Goal: Transaction & Acquisition: Purchase product/service

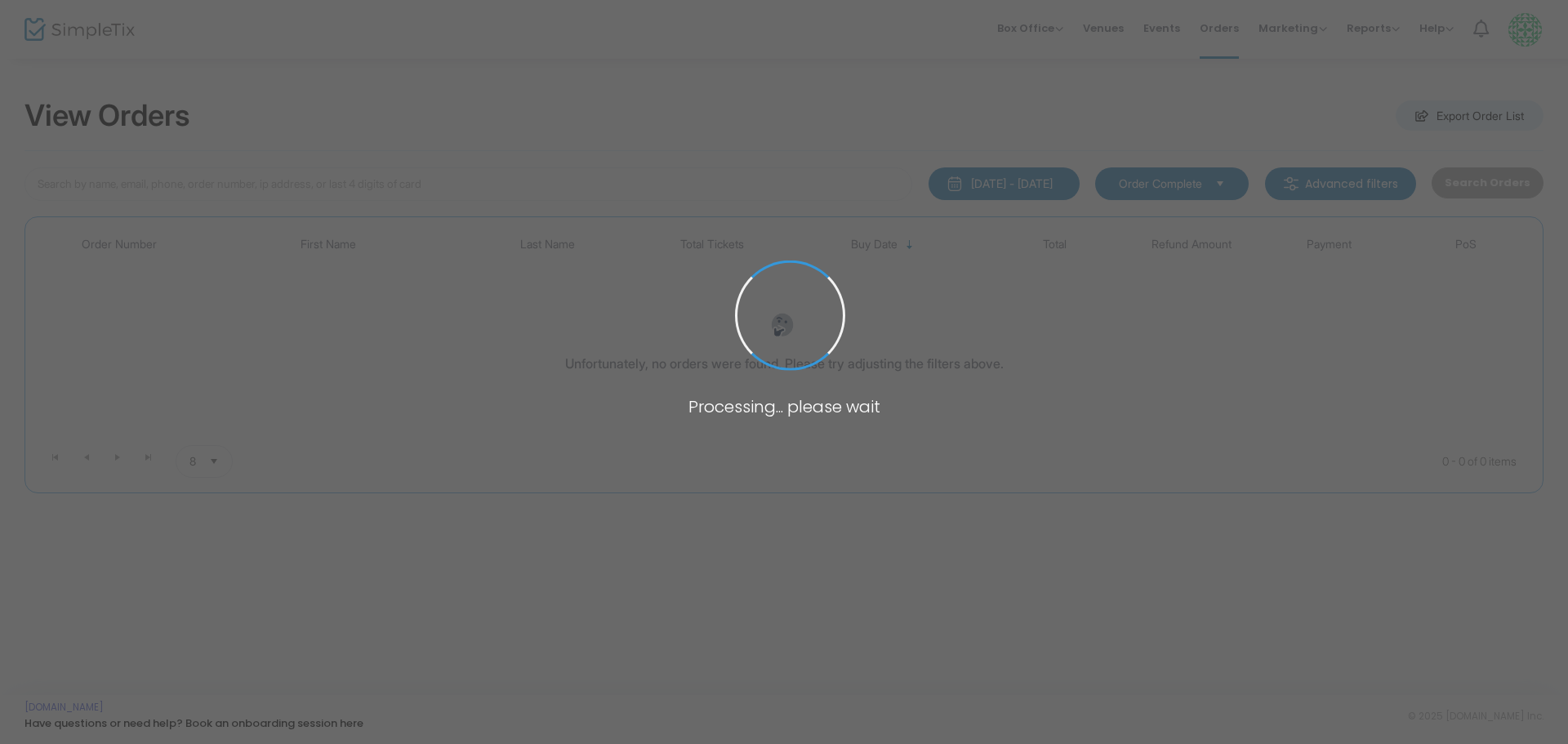
type input "cass"
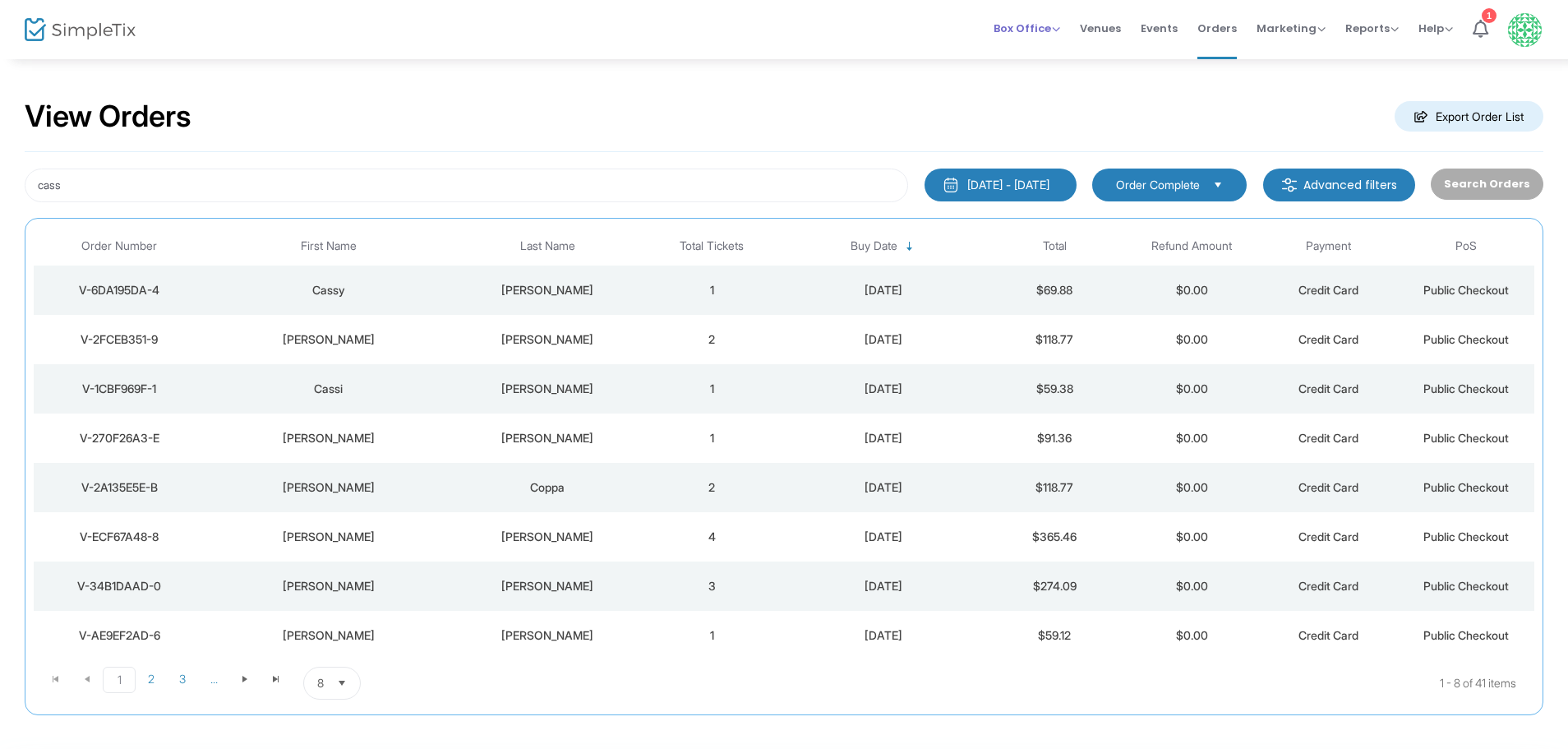
click at [1017, 28] on span "Box Office" at bounding box center [1027, 28] width 67 height 16
click at [1023, 59] on li "Sell Tickets" at bounding box center [1052, 55] width 118 height 32
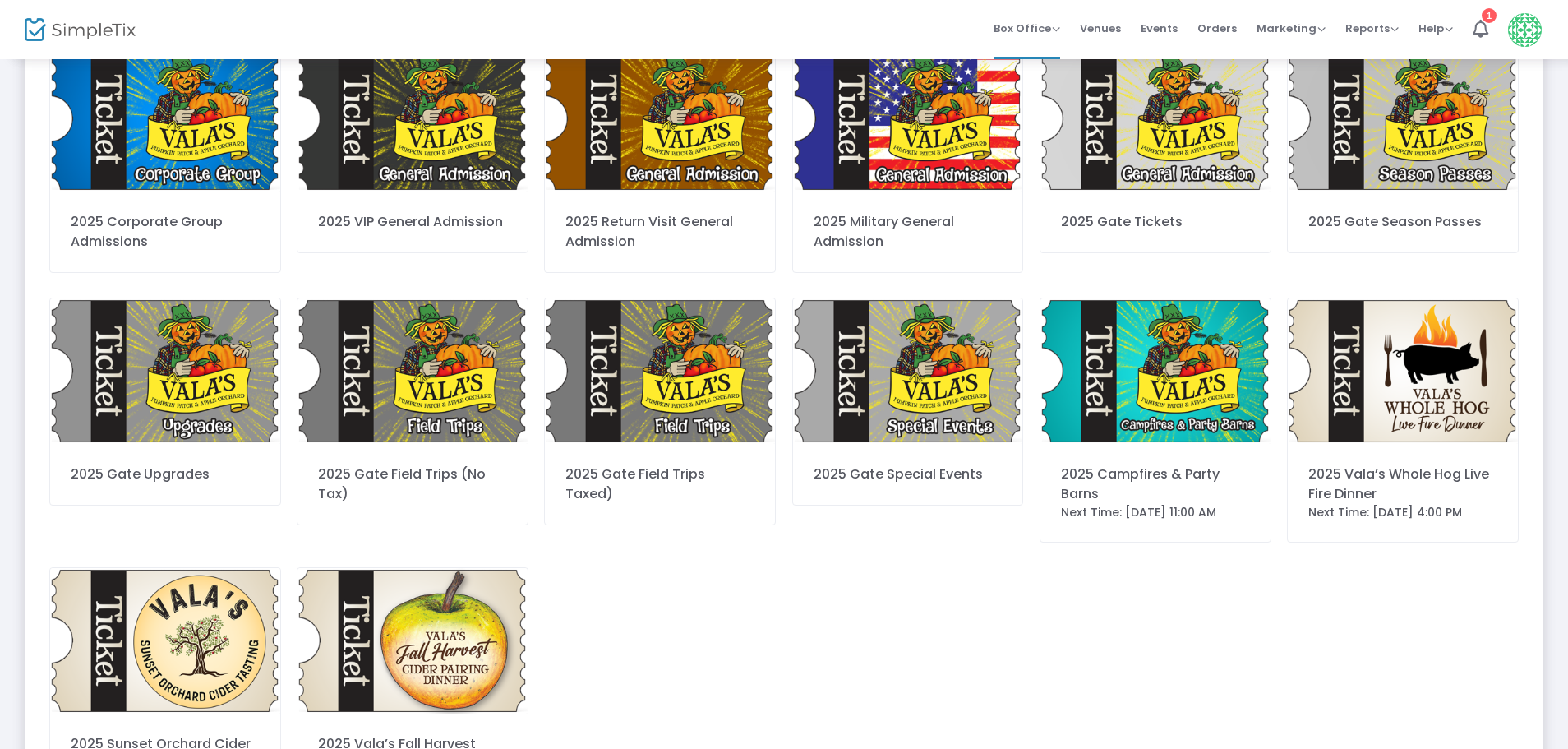
scroll to position [377, 0]
click at [1108, 389] on img at bounding box center [1155, 370] width 230 height 145
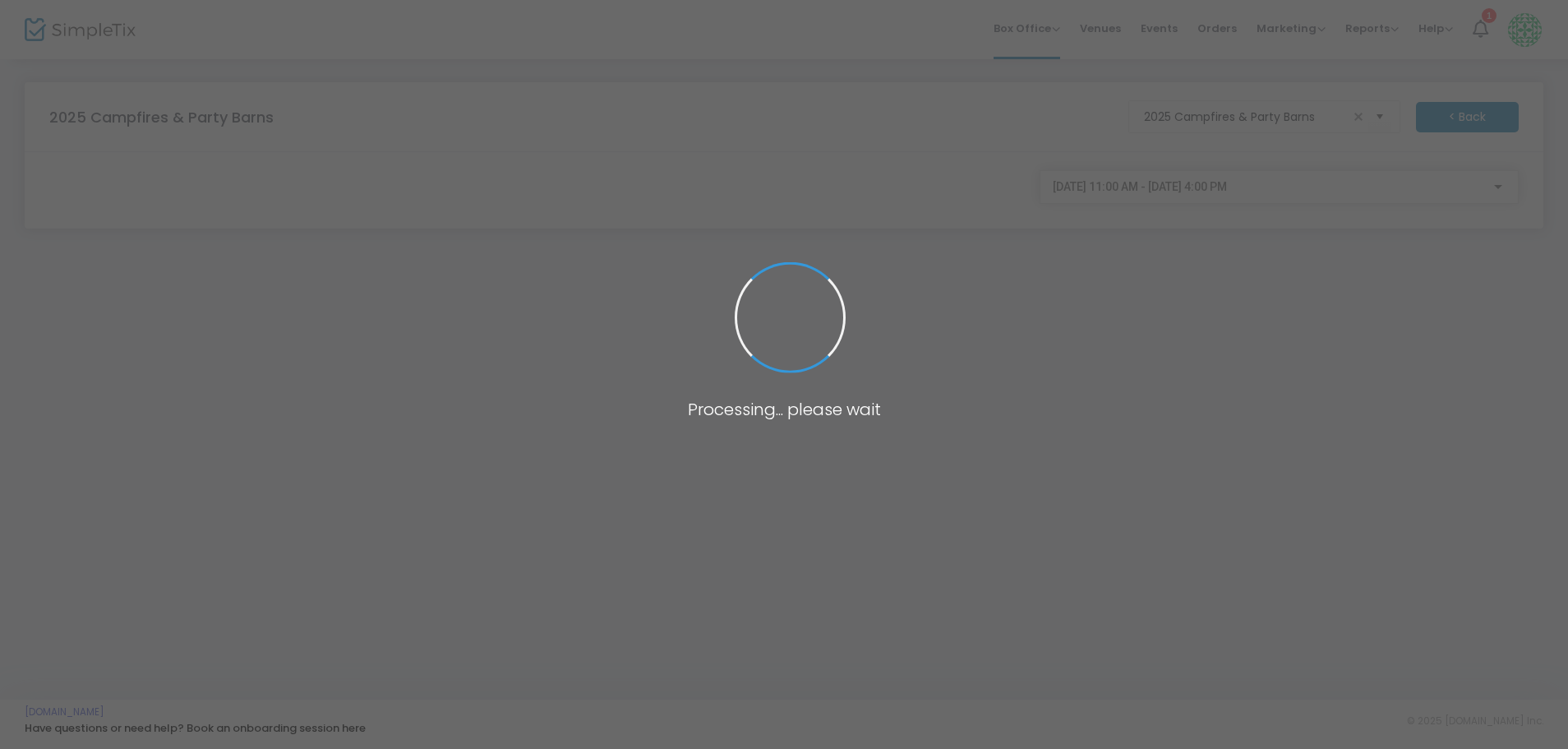
scroll to position [0, 0]
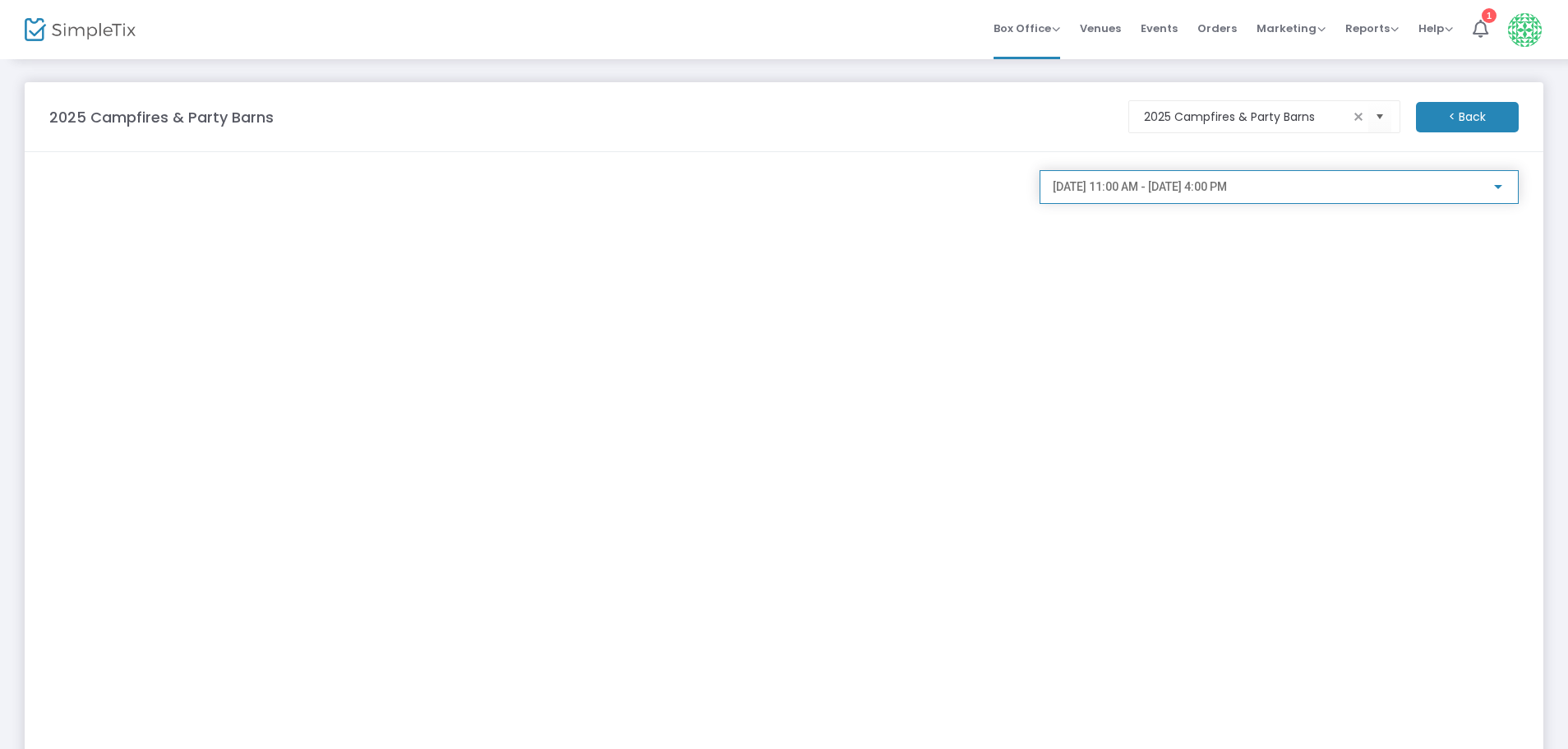
click at [1498, 185] on div at bounding box center [1498, 187] width 8 height 4
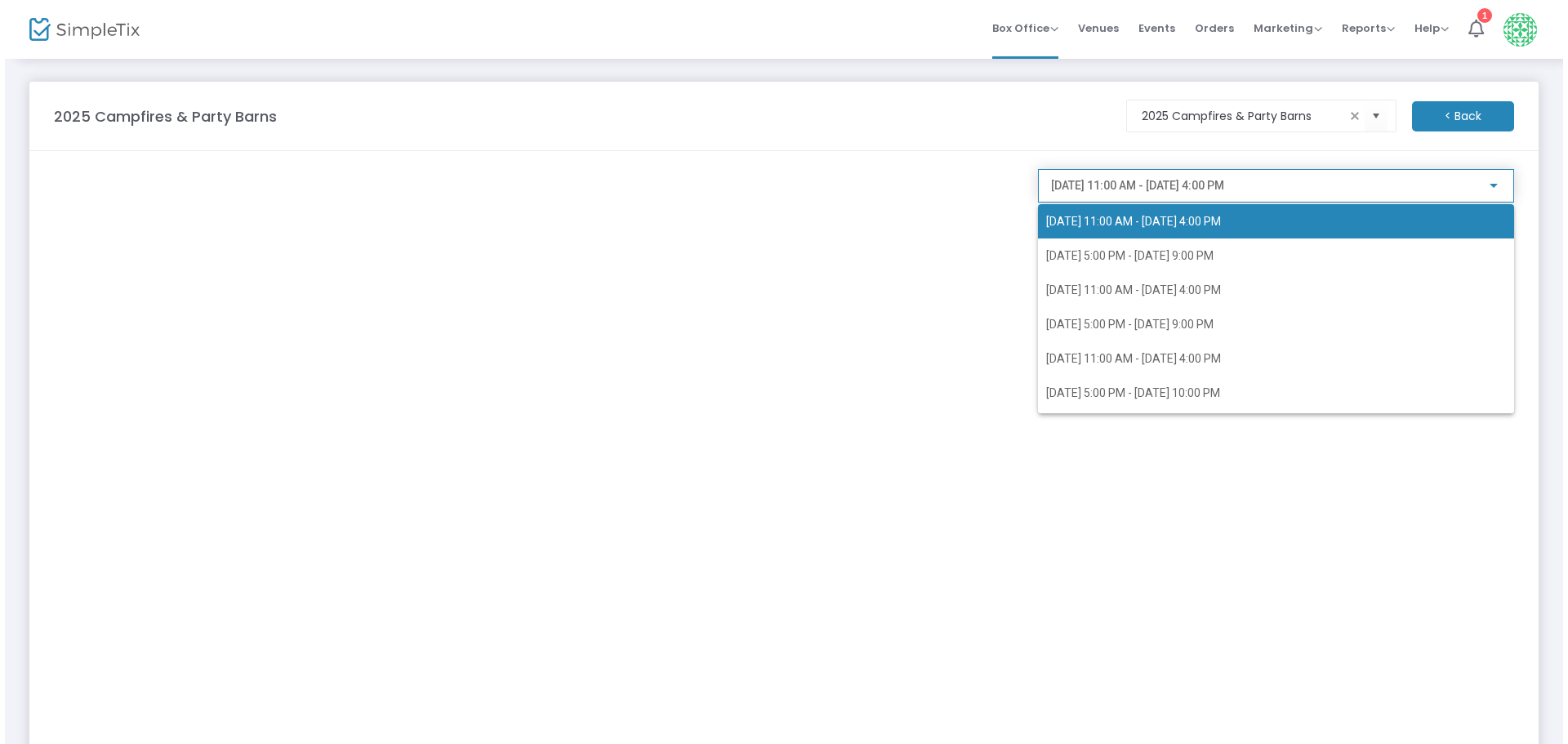
scroll to position [2682, 0]
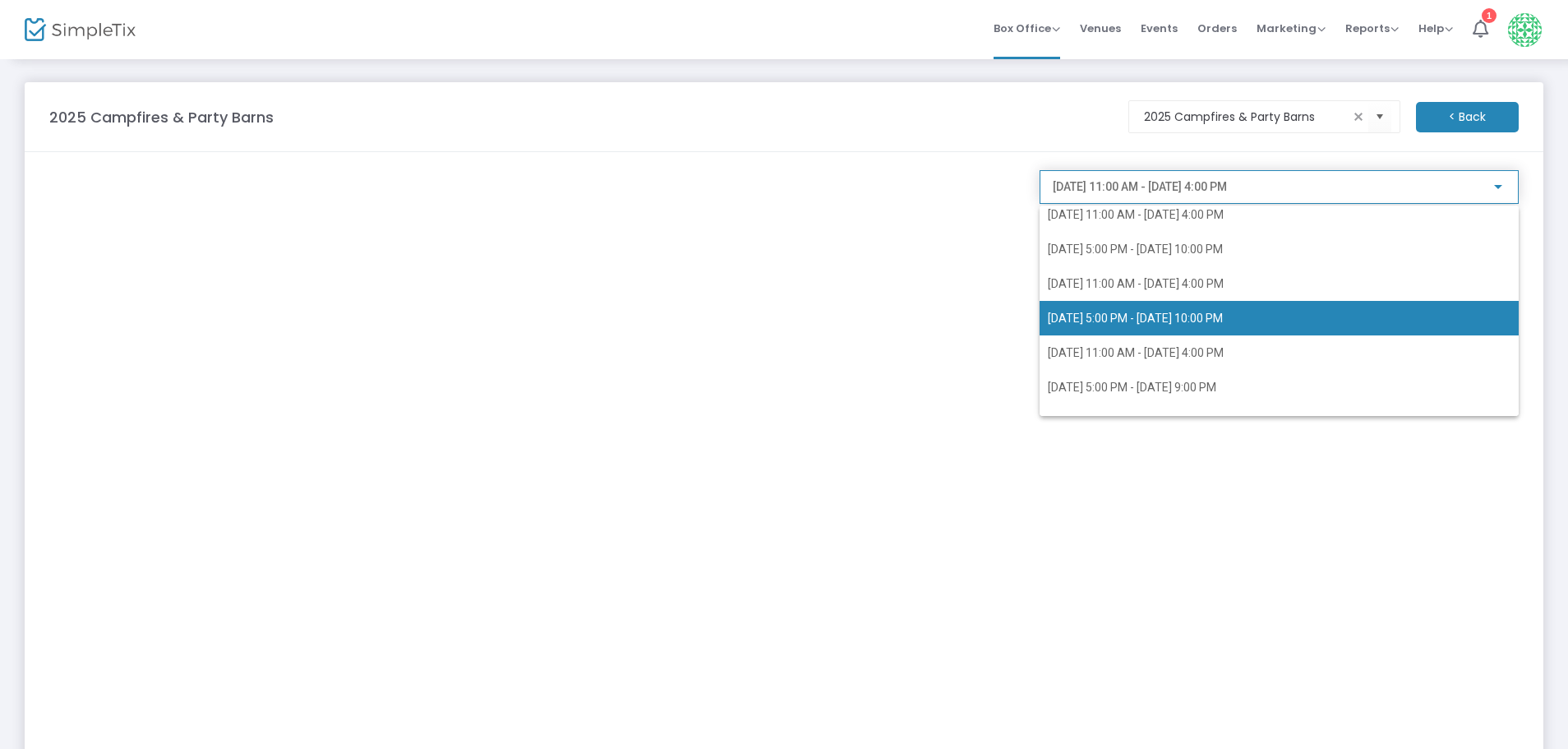
click at [1137, 312] on span "[DATE] 5:00 PM - [DATE] 10:00 PM" at bounding box center [1135, 318] width 175 height 13
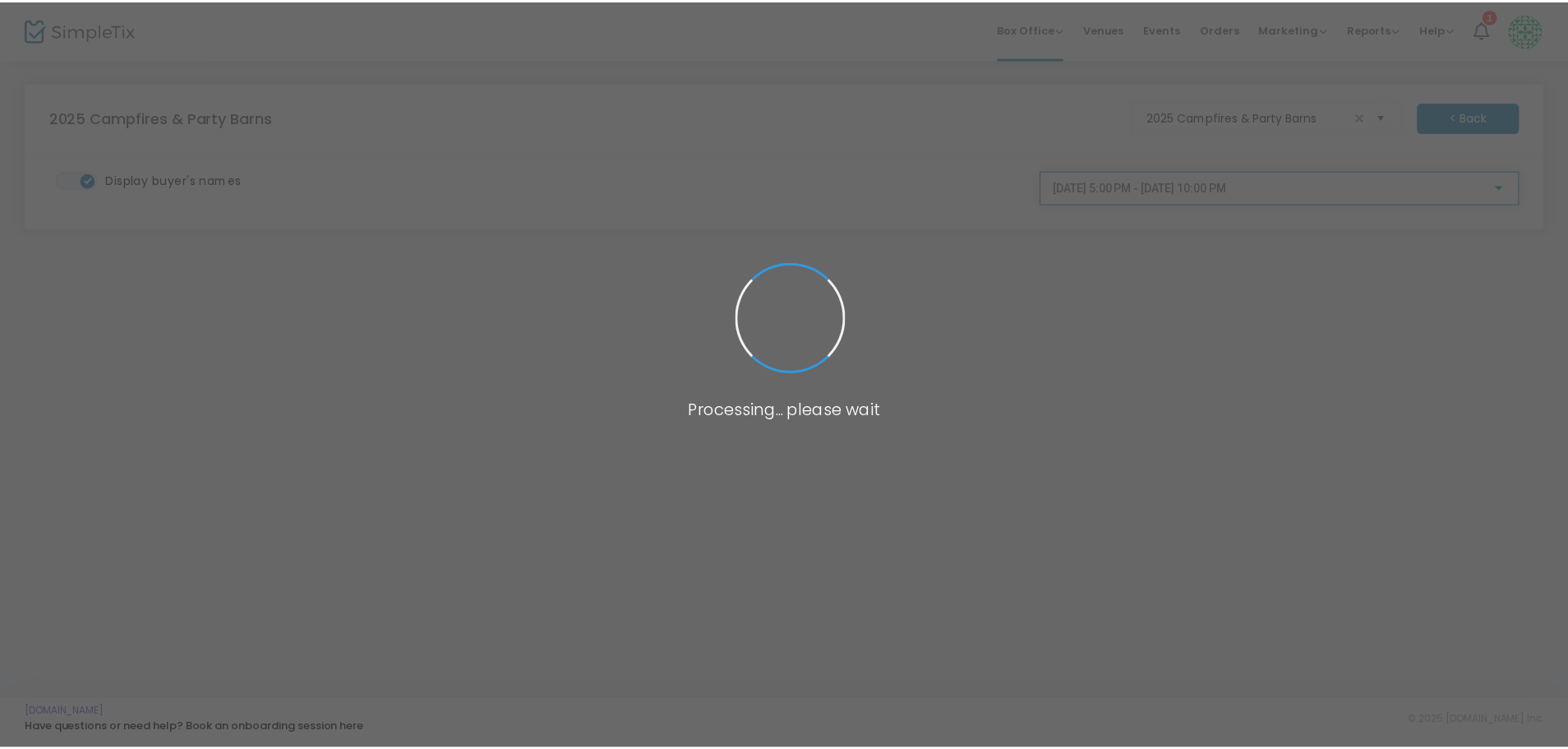
scroll to position [2596, 0]
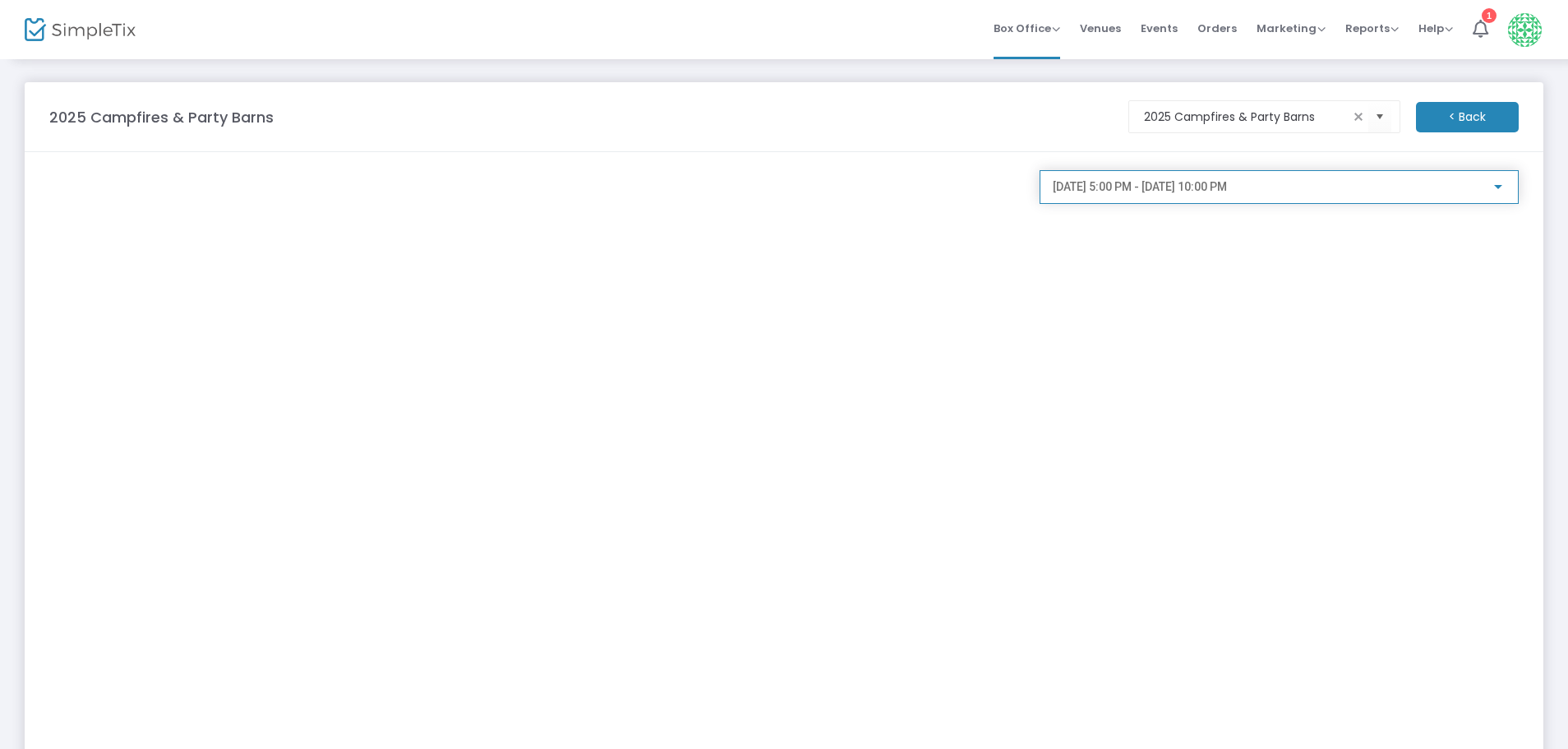
click at [1116, 191] on span "[DATE] 5:00 PM - [DATE] 10:00 PM" at bounding box center [1140, 186] width 175 height 13
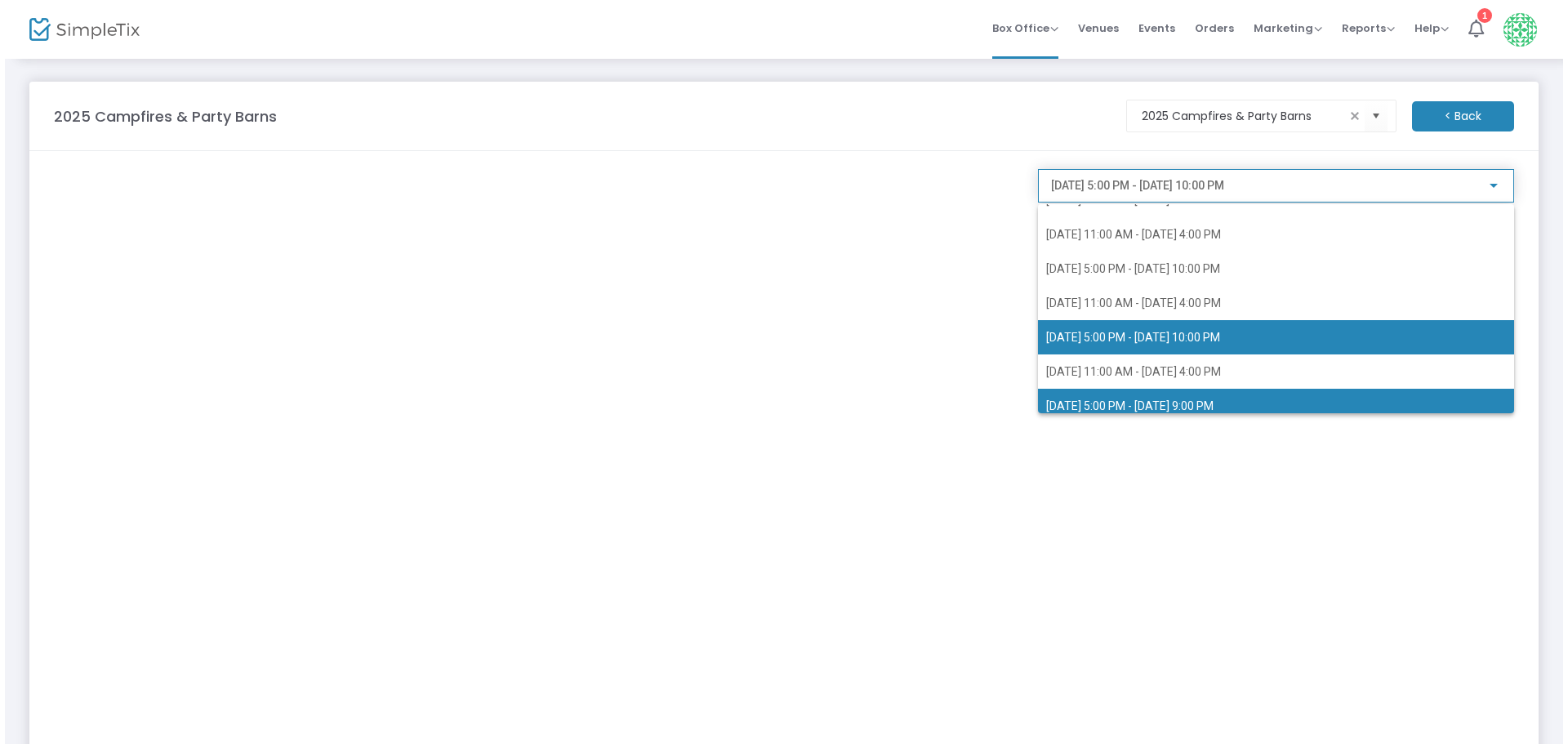
scroll to position [2724, 0]
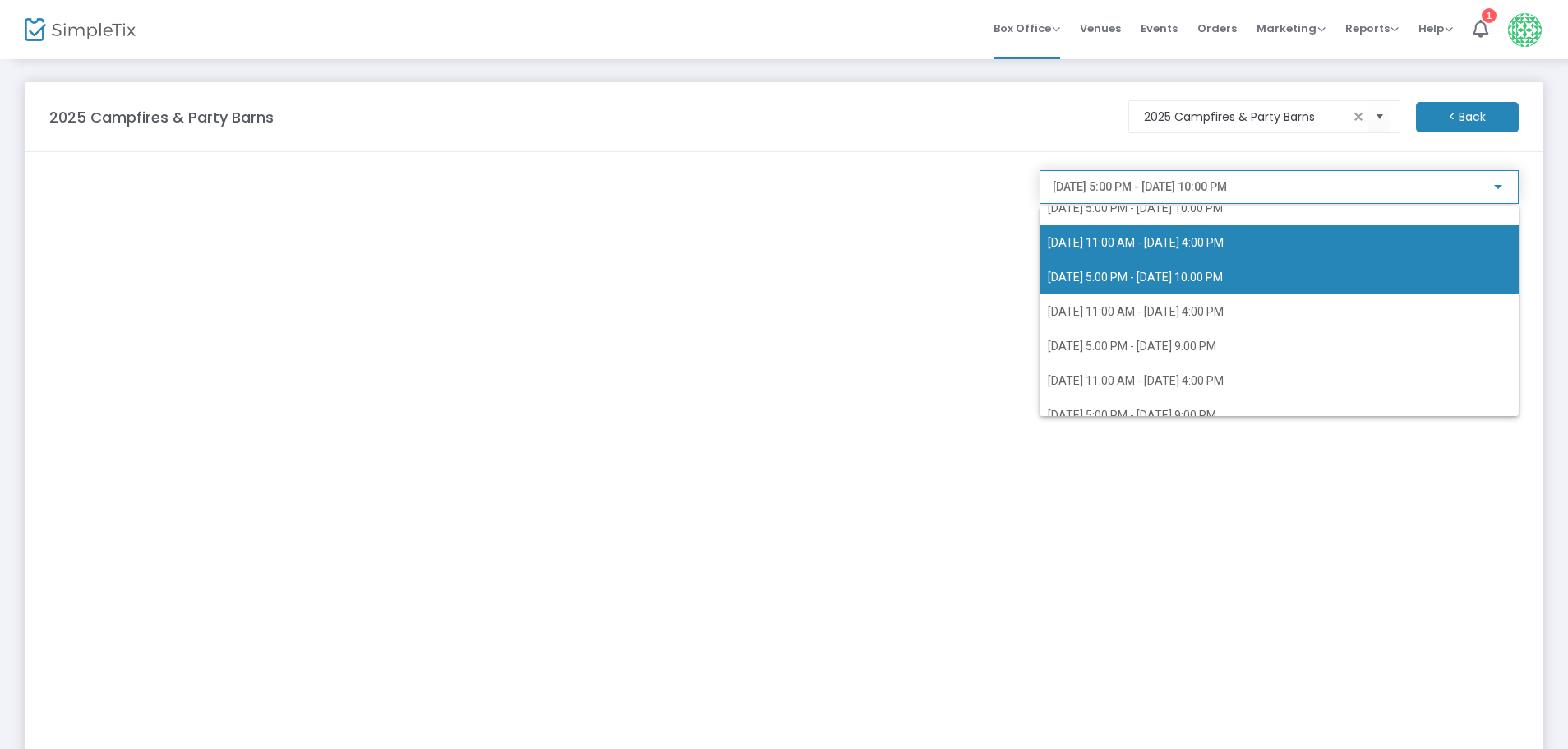
click at [1126, 241] on span "[DATE] 11:00 AM - [DATE] 4:00 PM" at bounding box center [1135, 242] width 175 height 13
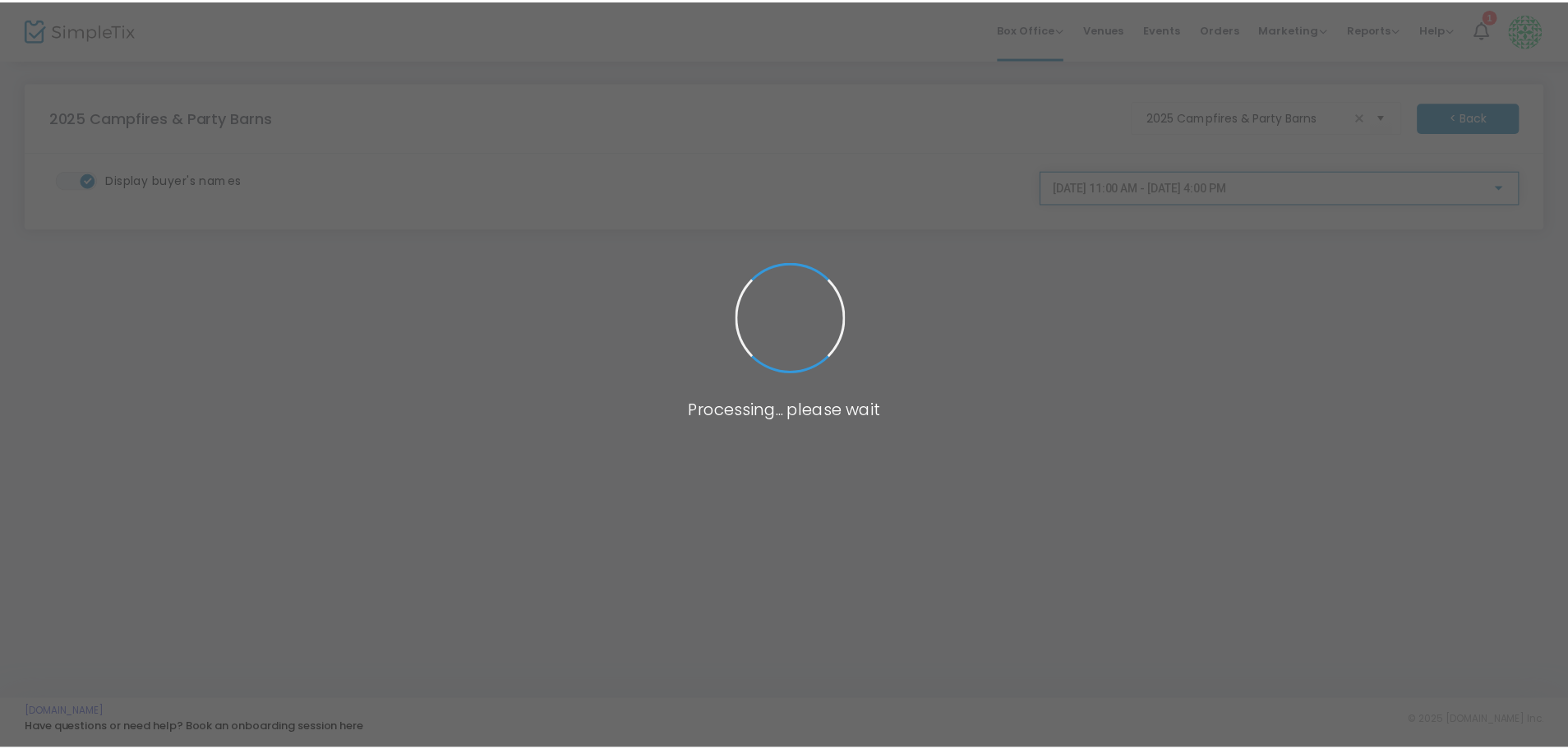
scroll to position [2564, 0]
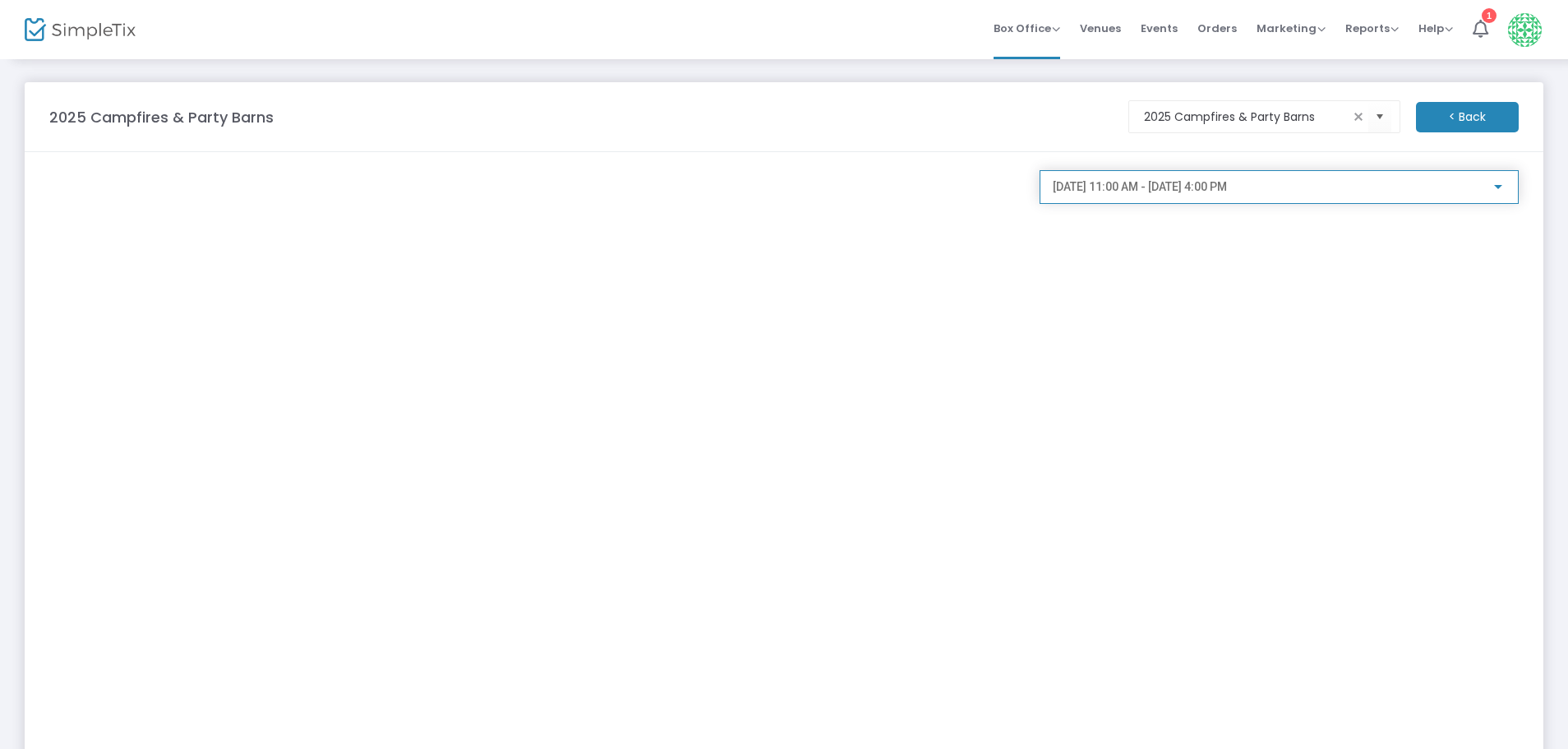
drag, startPoint x: 1497, startPoint y: 182, endPoint x: 1506, endPoint y: 179, distance: 9.5
click at [1506, 179] on div "[DATE] 11:00 AM - [DATE] 4:00 PM" at bounding box center [1279, 187] width 479 height 34
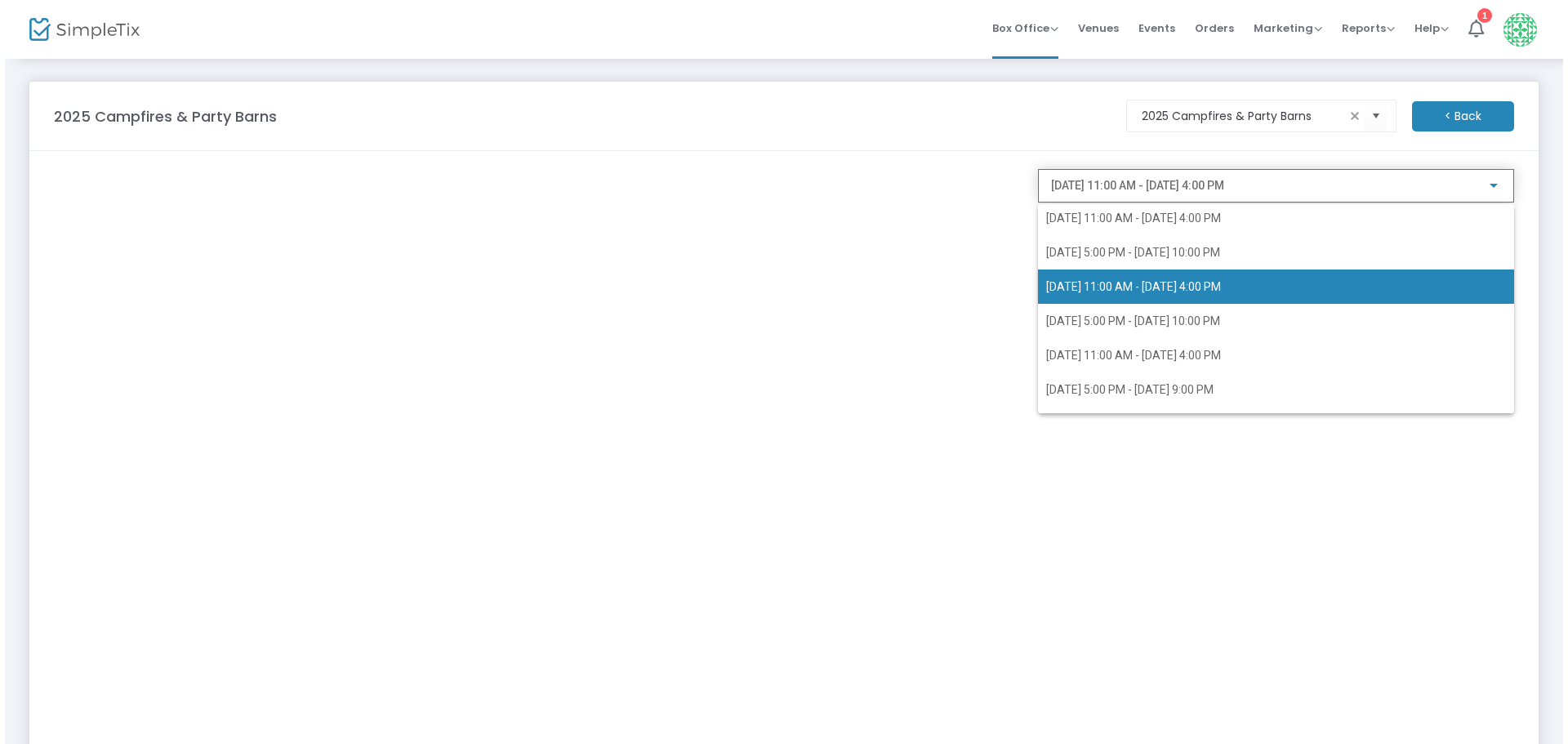
scroll to position [3160, 0]
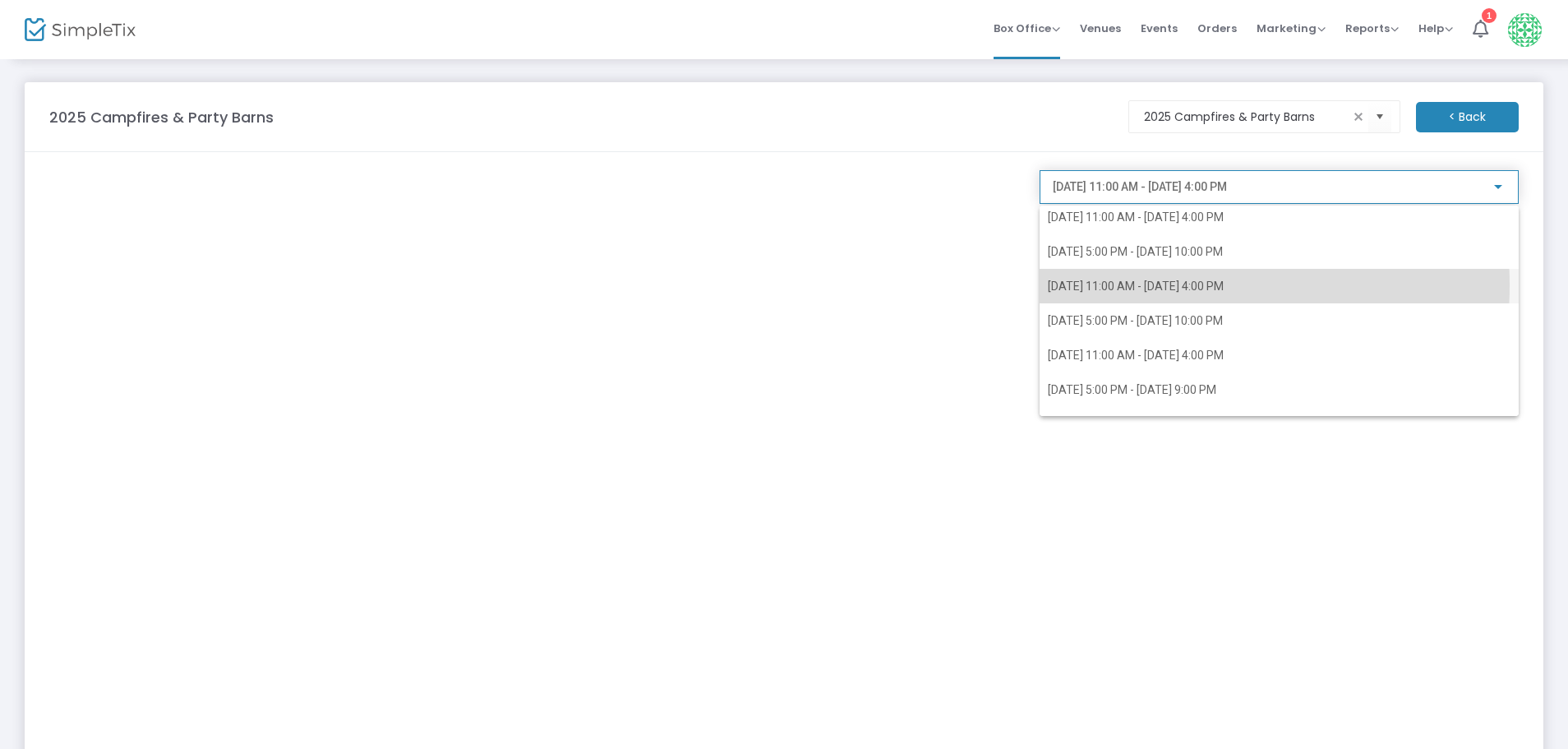
click at [1175, 284] on span "[DATE] 11:00 AM - [DATE] 4:00 PM" at bounding box center [1135, 286] width 175 height 13
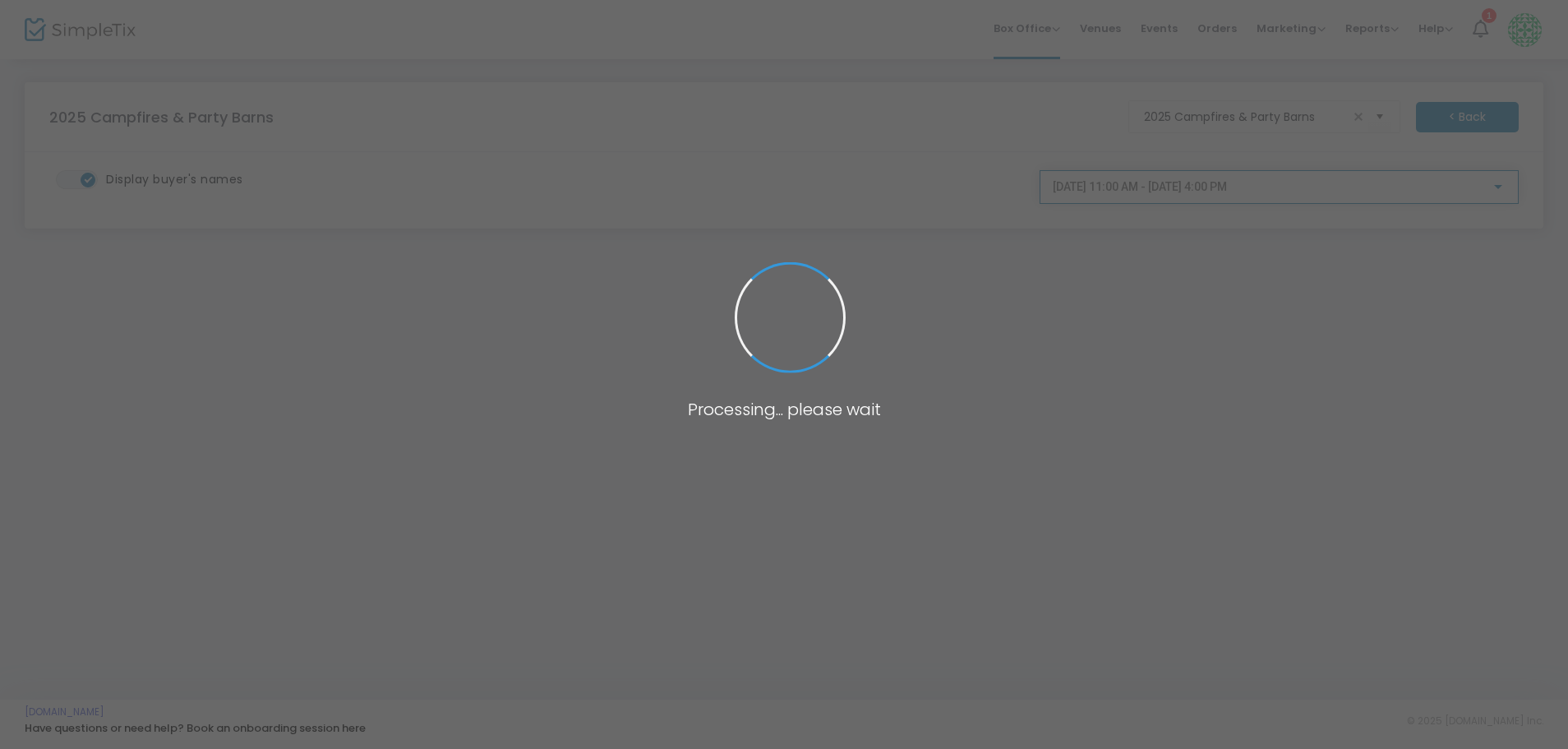
scroll to position [3013, 0]
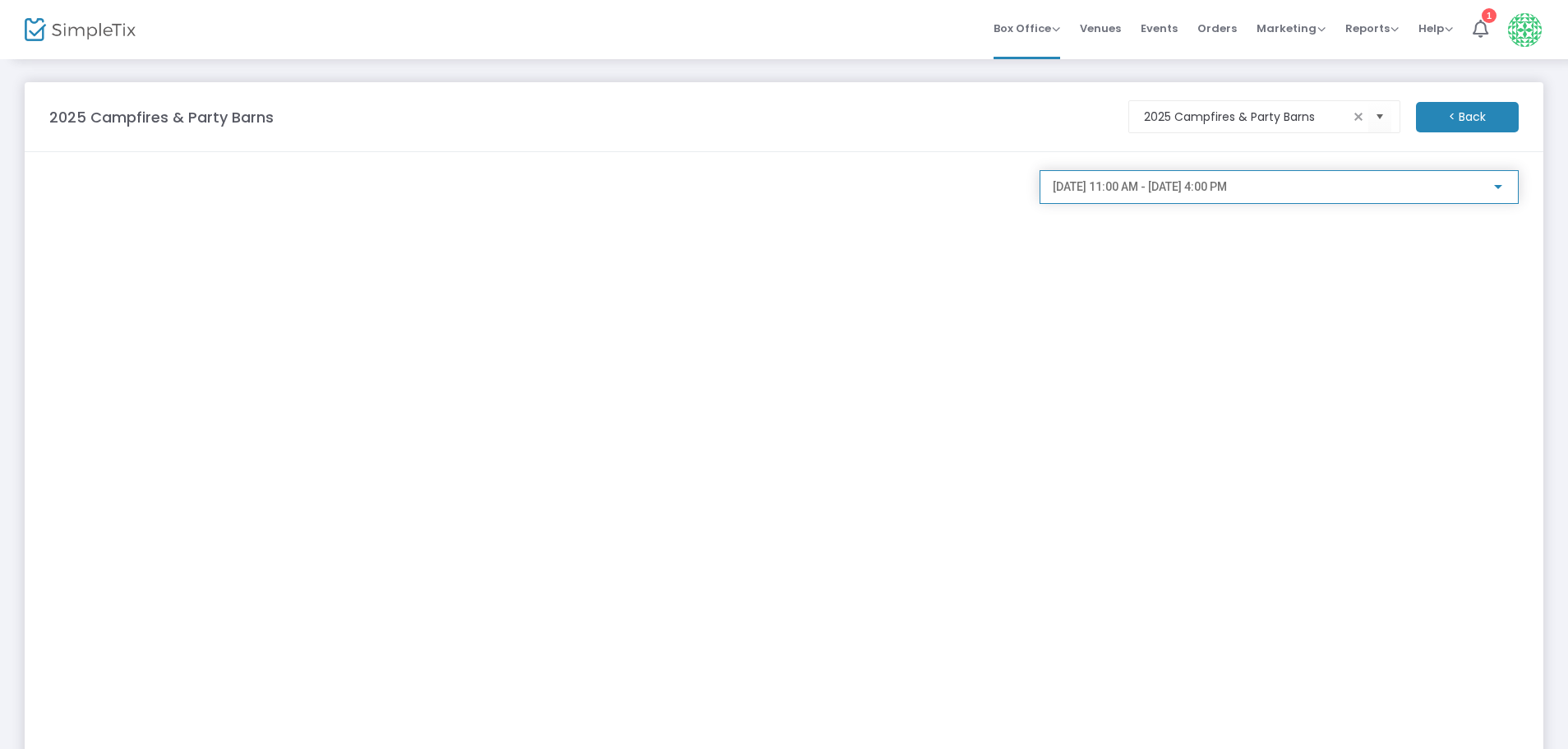
click at [1501, 182] on div at bounding box center [1498, 187] width 15 height 13
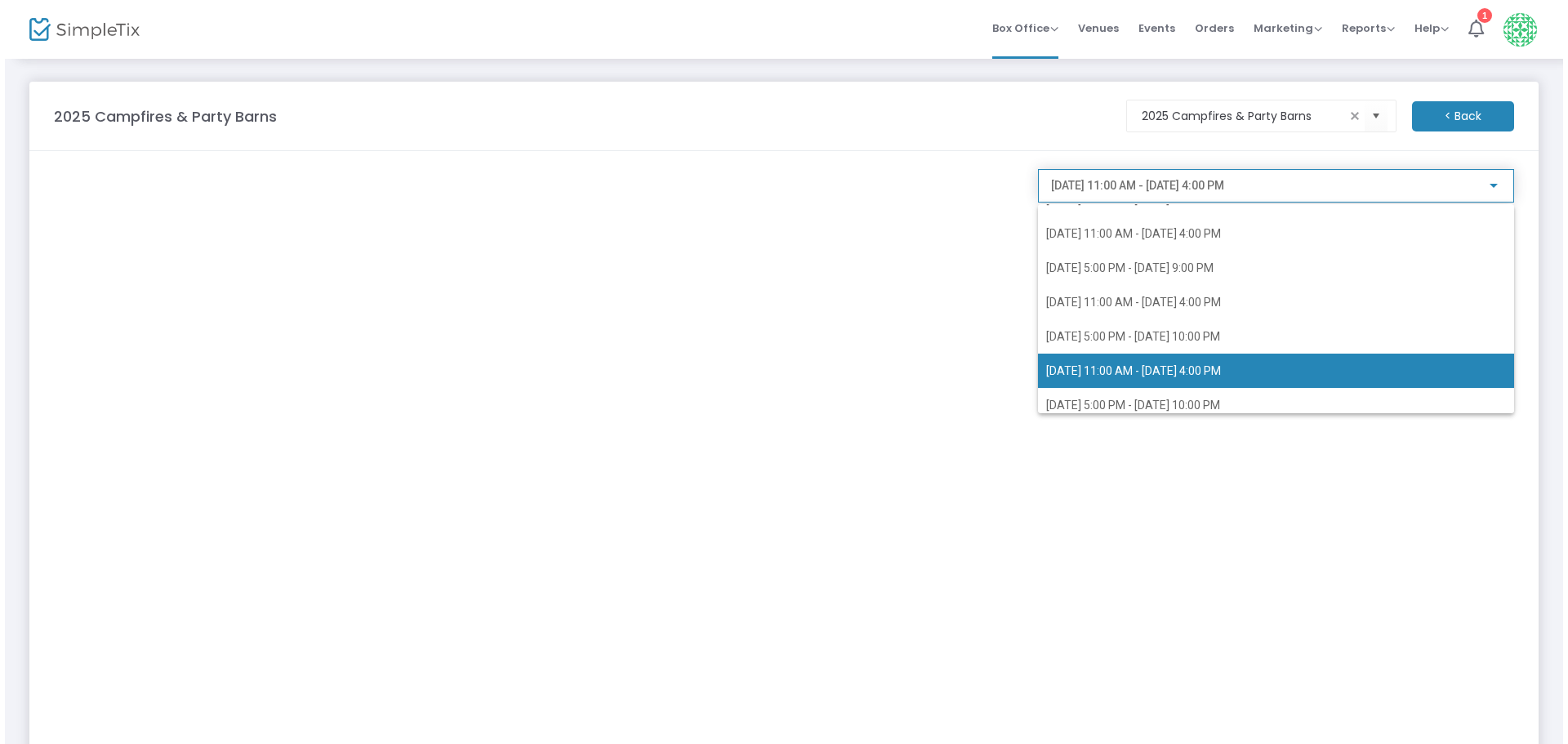
scroll to position [3080, 0]
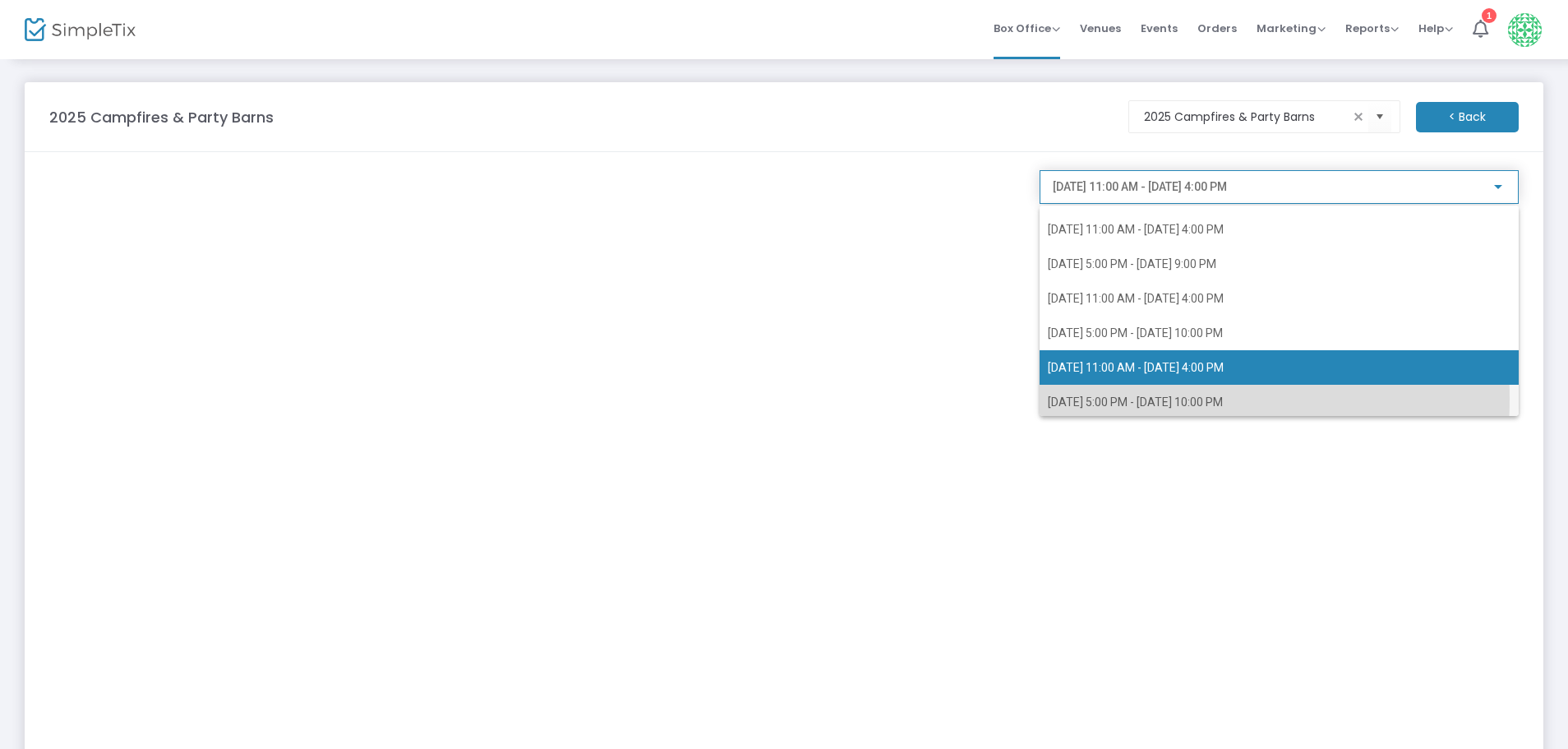
click at [1150, 399] on span "[DATE] 5:00 PM - [DATE] 10:00 PM" at bounding box center [1135, 402] width 175 height 13
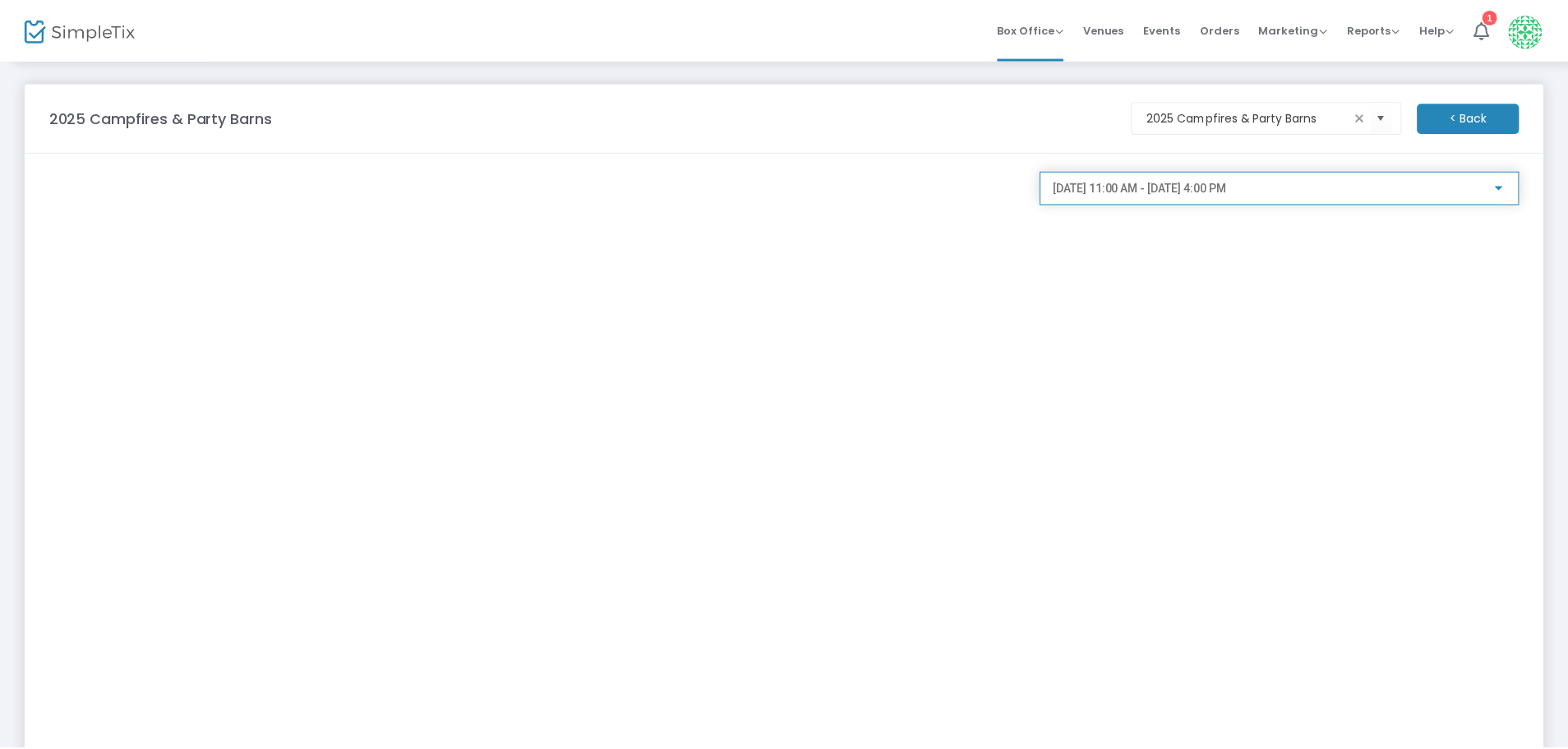
scroll to position [3045, 0]
click at [1498, 183] on div at bounding box center [1498, 187] width 15 height 13
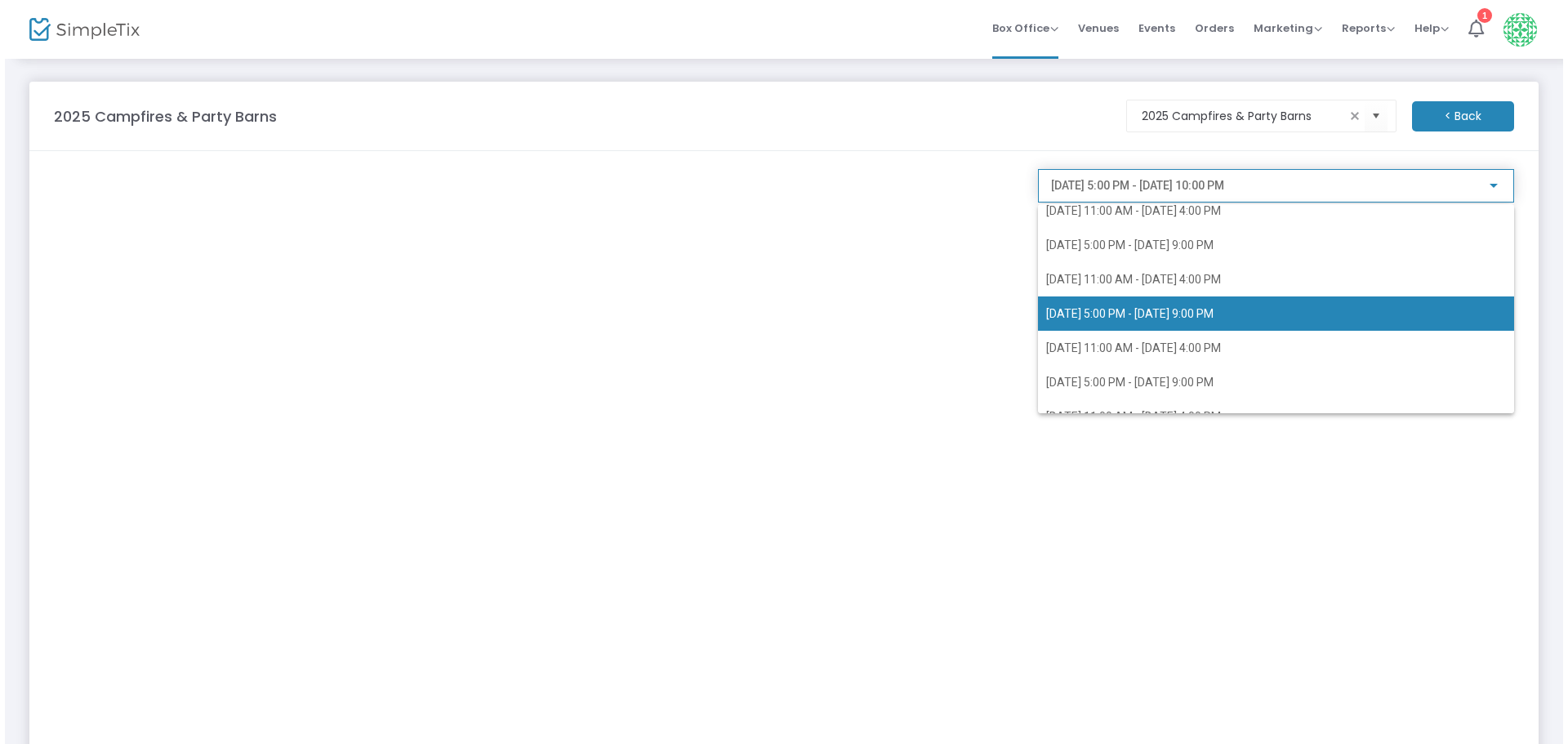
scroll to position [2820, 0]
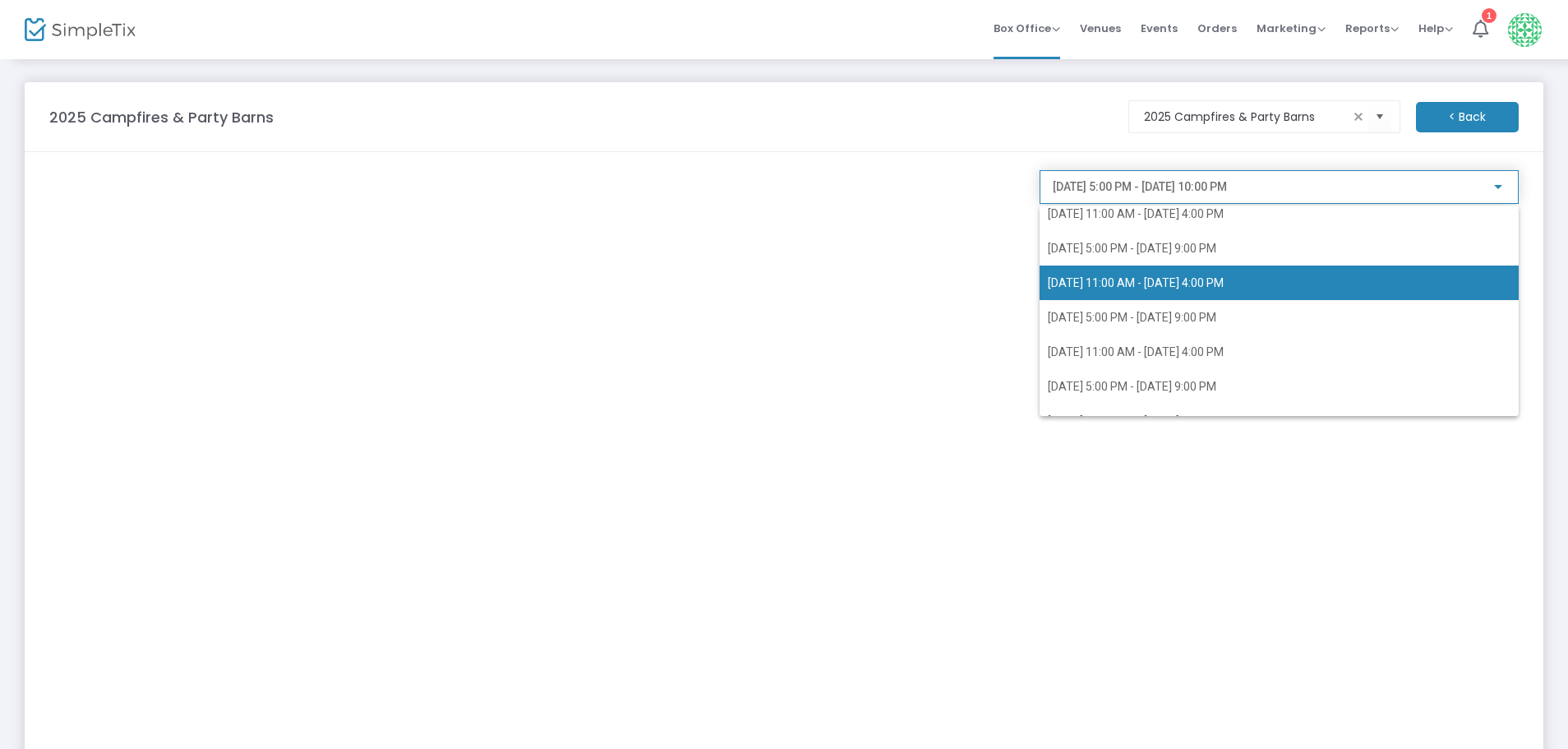
click at [1168, 279] on span "[DATE] 11:00 AM - [DATE] 4:00 PM" at bounding box center [1135, 282] width 175 height 13
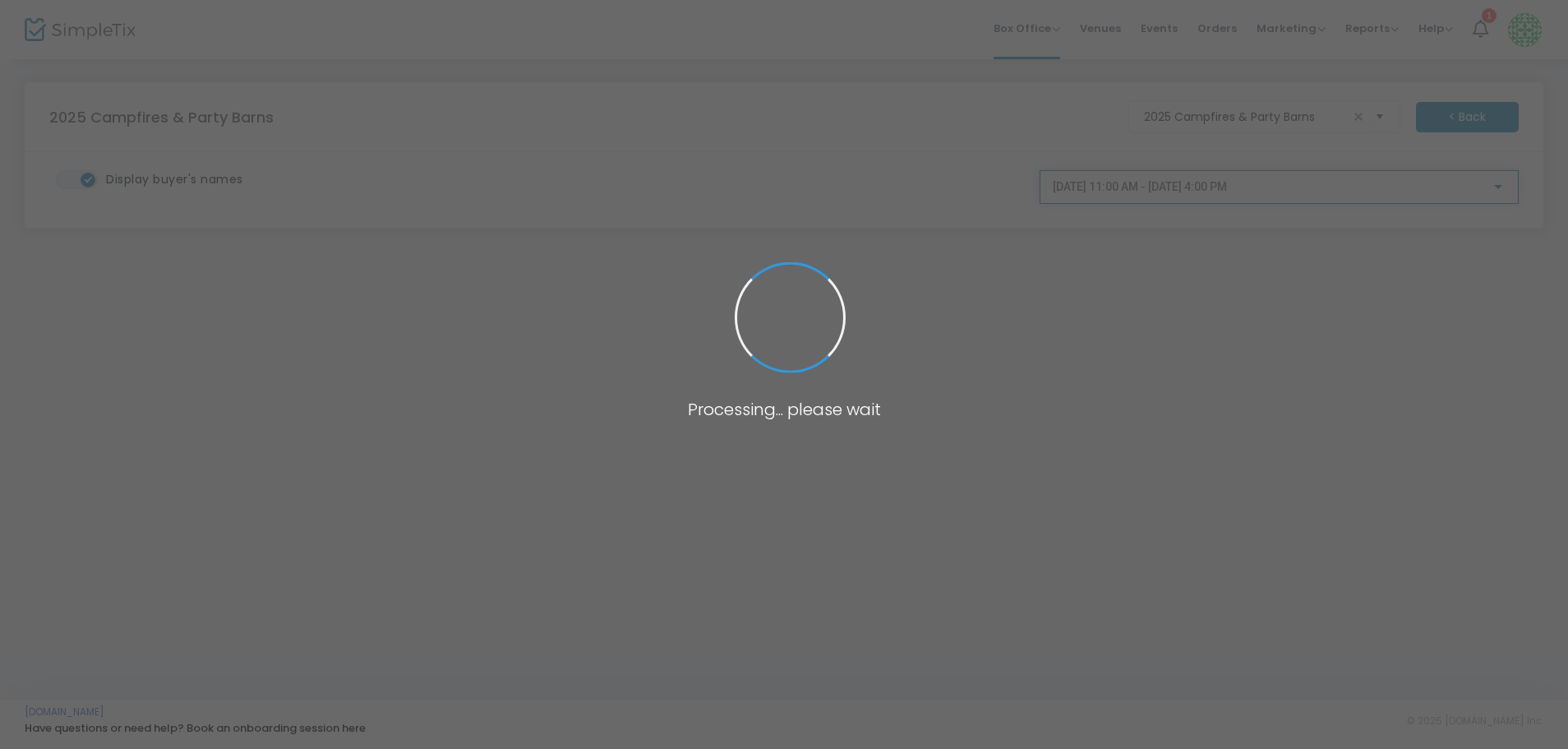
scroll to position [2692, 0]
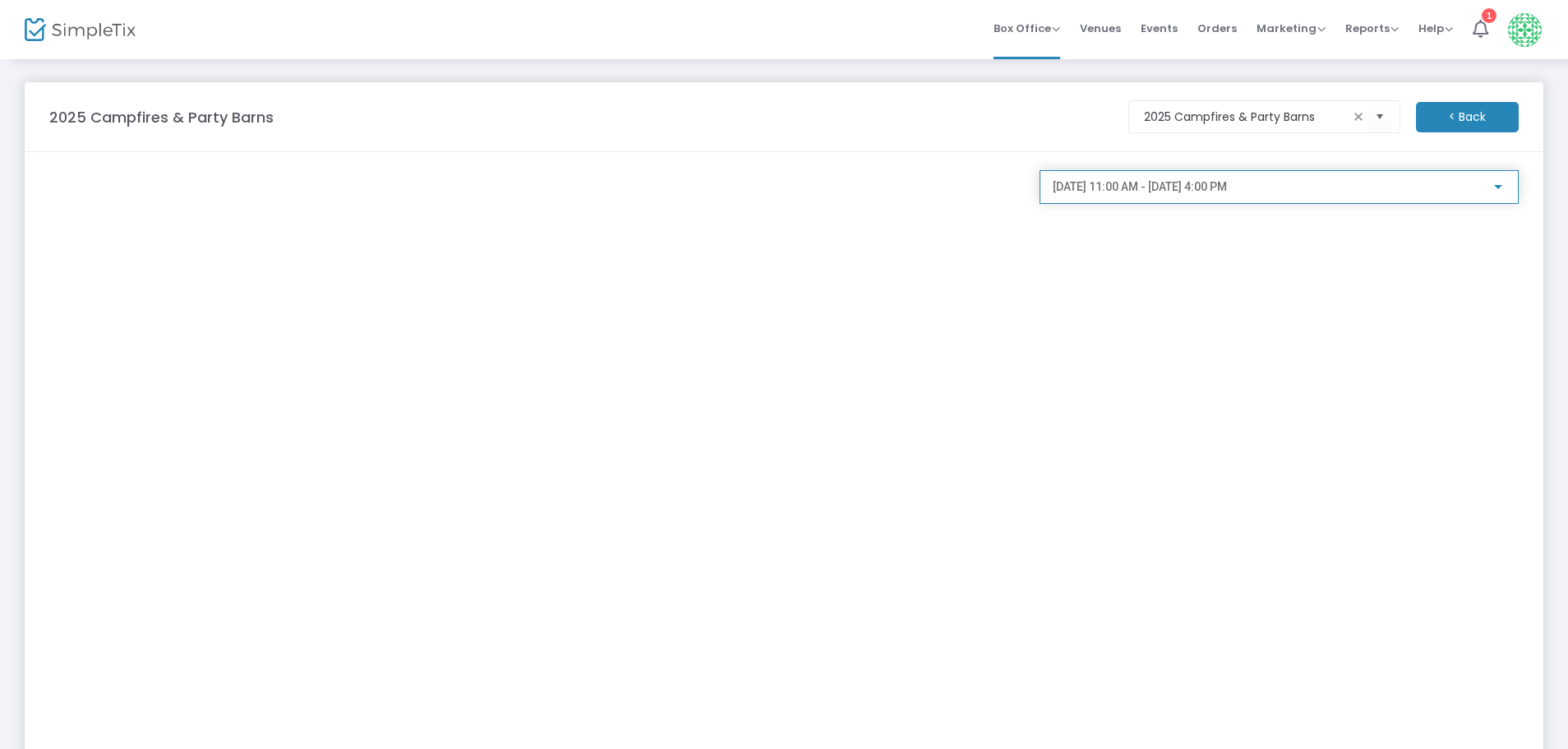
click at [1499, 190] on div at bounding box center [1498, 187] width 15 height 13
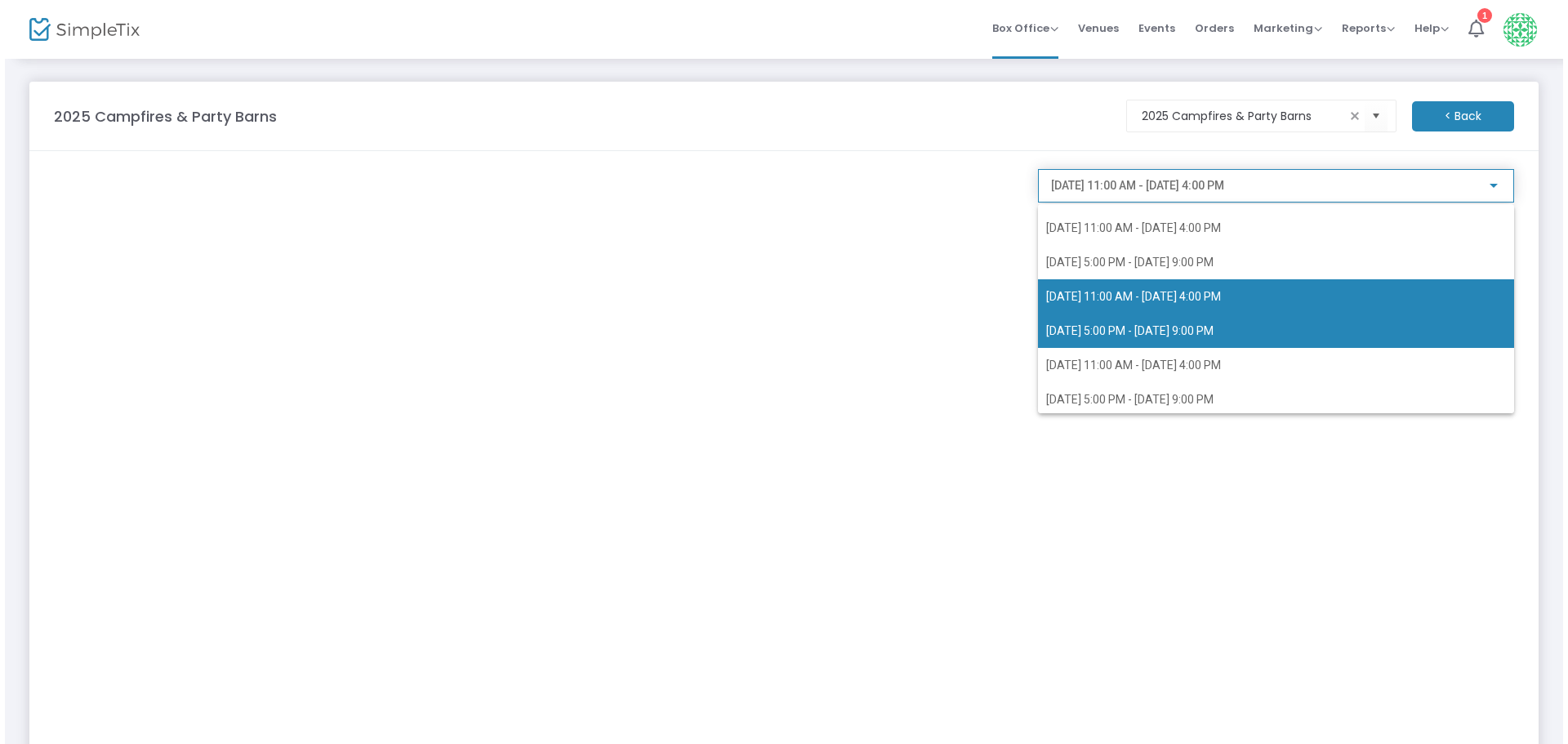
scroll to position [2815, 0]
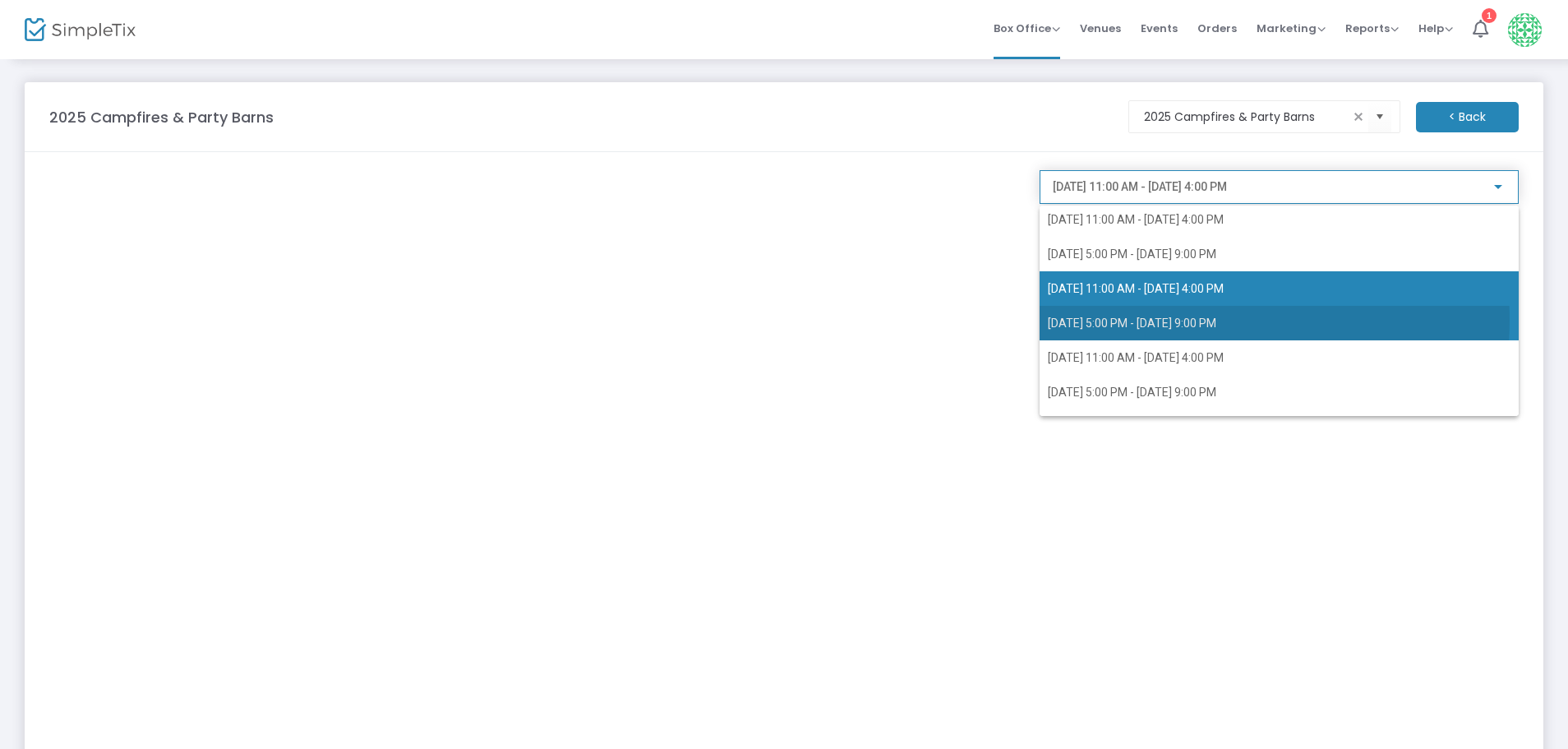
click at [1173, 320] on span "[DATE] 5:00 PM - [DATE] 9:00 PM" at bounding box center [1132, 322] width 168 height 13
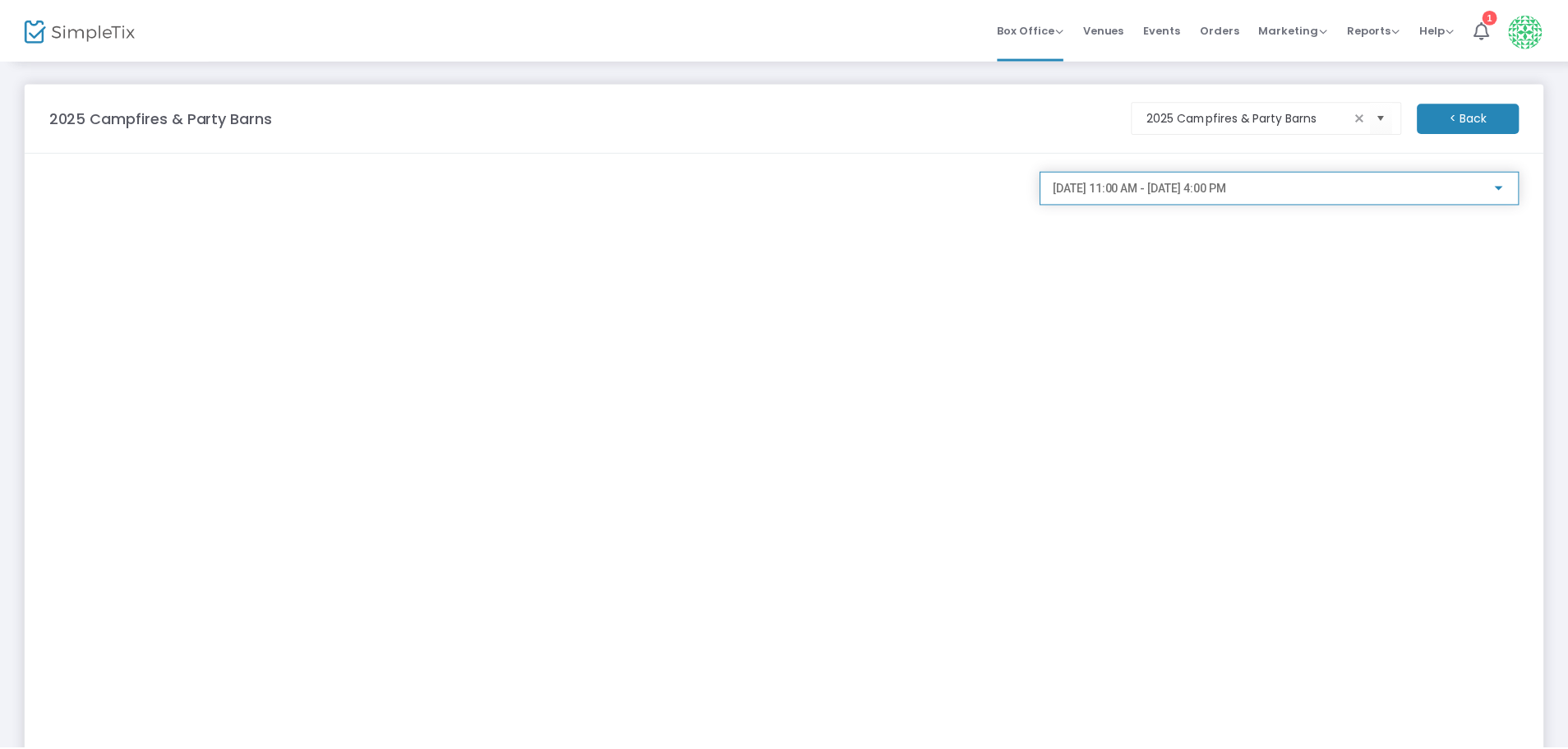
scroll to position [2724, 0]
